Goal: Navigation & Orientation: Go to known website

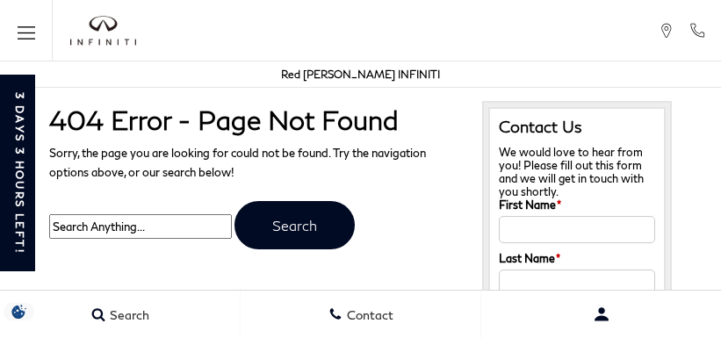
scroll to position [820, 0]
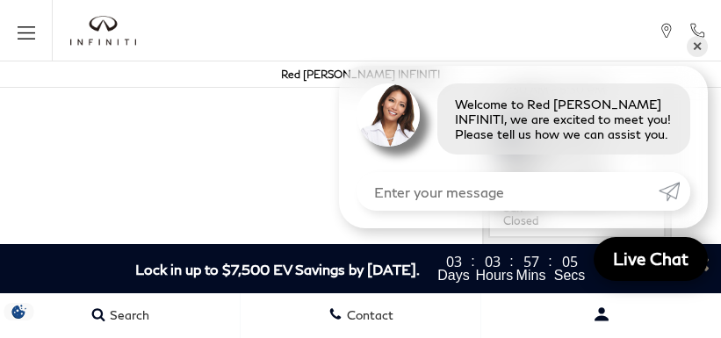
scroll to position [820, 0]
